Goal: Information Seeking & Learning: Learn about a topic

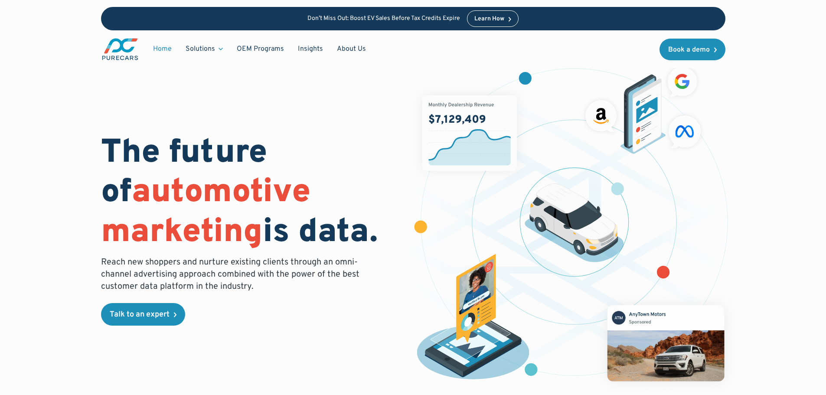
click at [485, 17] on div "Learn How" at bounding box center [489, 19] width 30 height 6
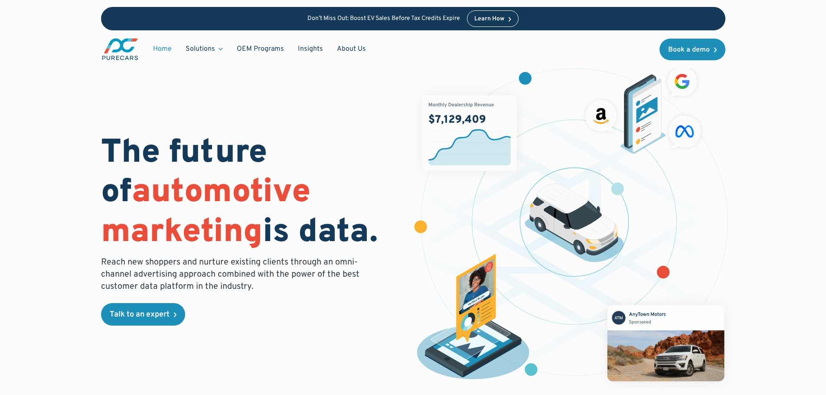
click at [507, 17] on link "Learn How" at bounding box center [493, 18] width 52 height 16
click at [491, 17] on div "Learn How" at bounding box center [489, 19] width 30 height 6
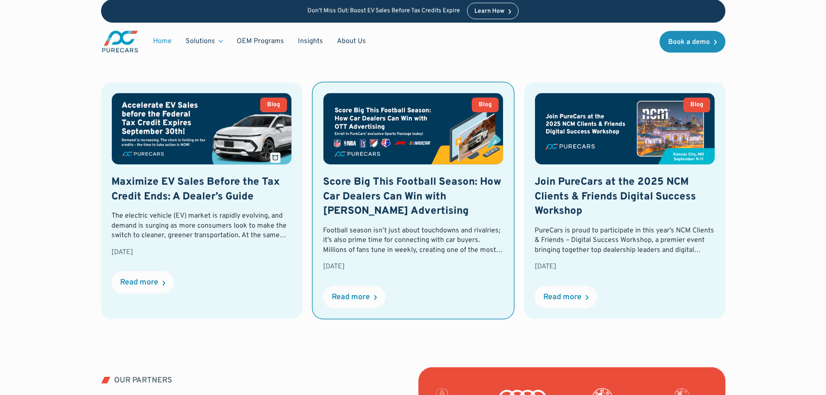
scroll to position [1908, 0]
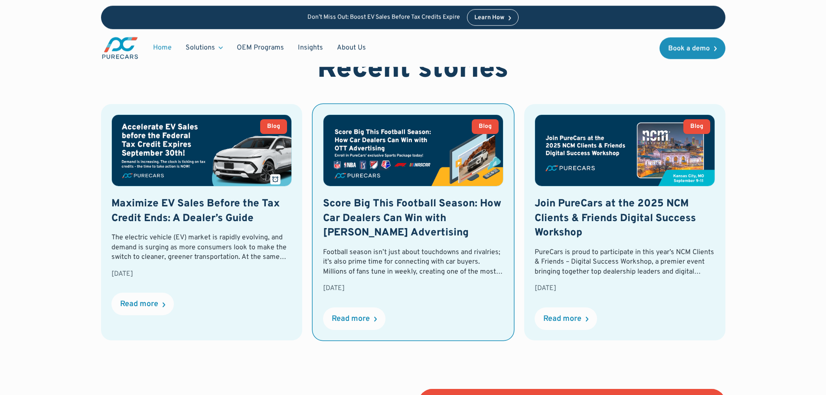
click at [409, 185] on img at bounding box center [414, 150] width 180 height 71
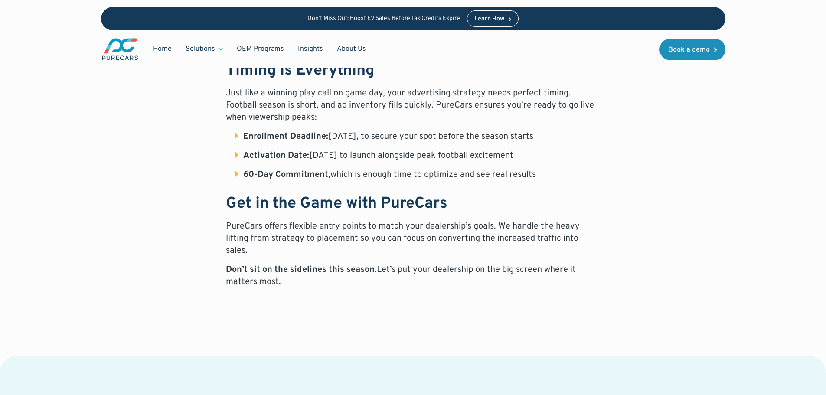
scroll to position [781, 0]
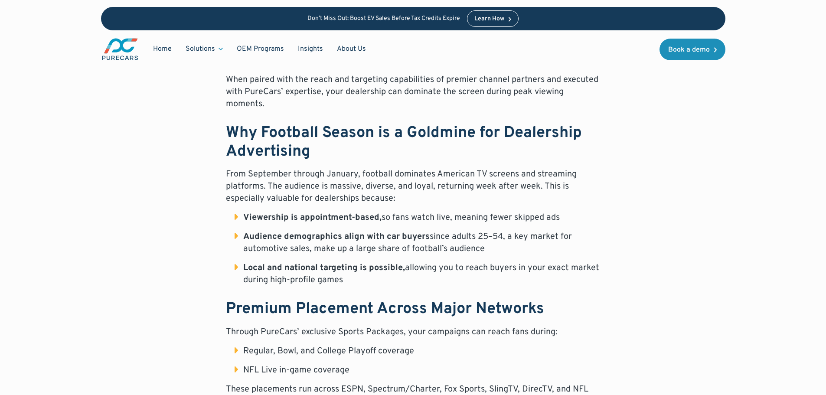
scroll to position [347, 0]
